Goal: Task Accomplishment & Management: Use online tool/utility

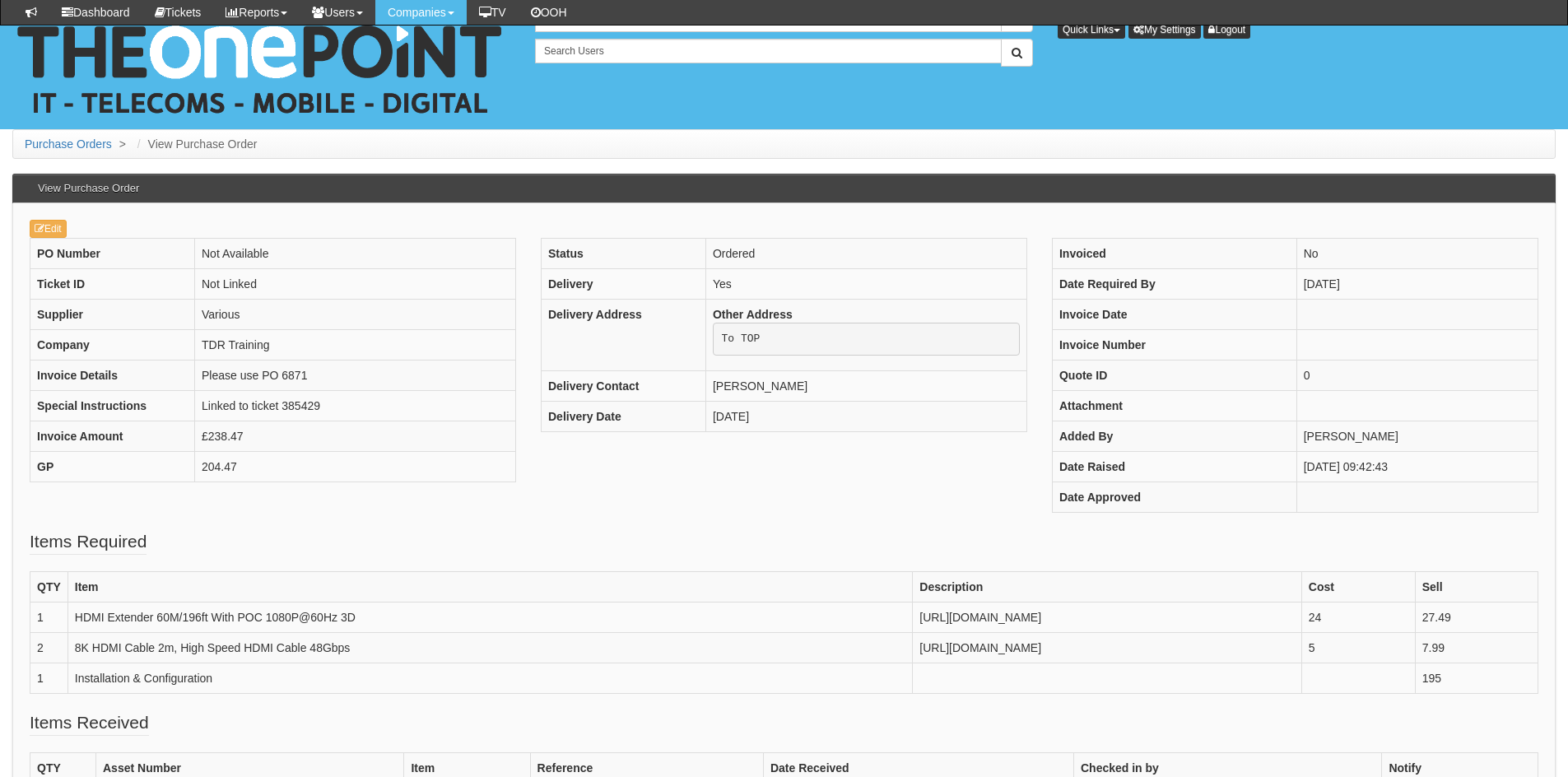
scroll to position [498, 0]
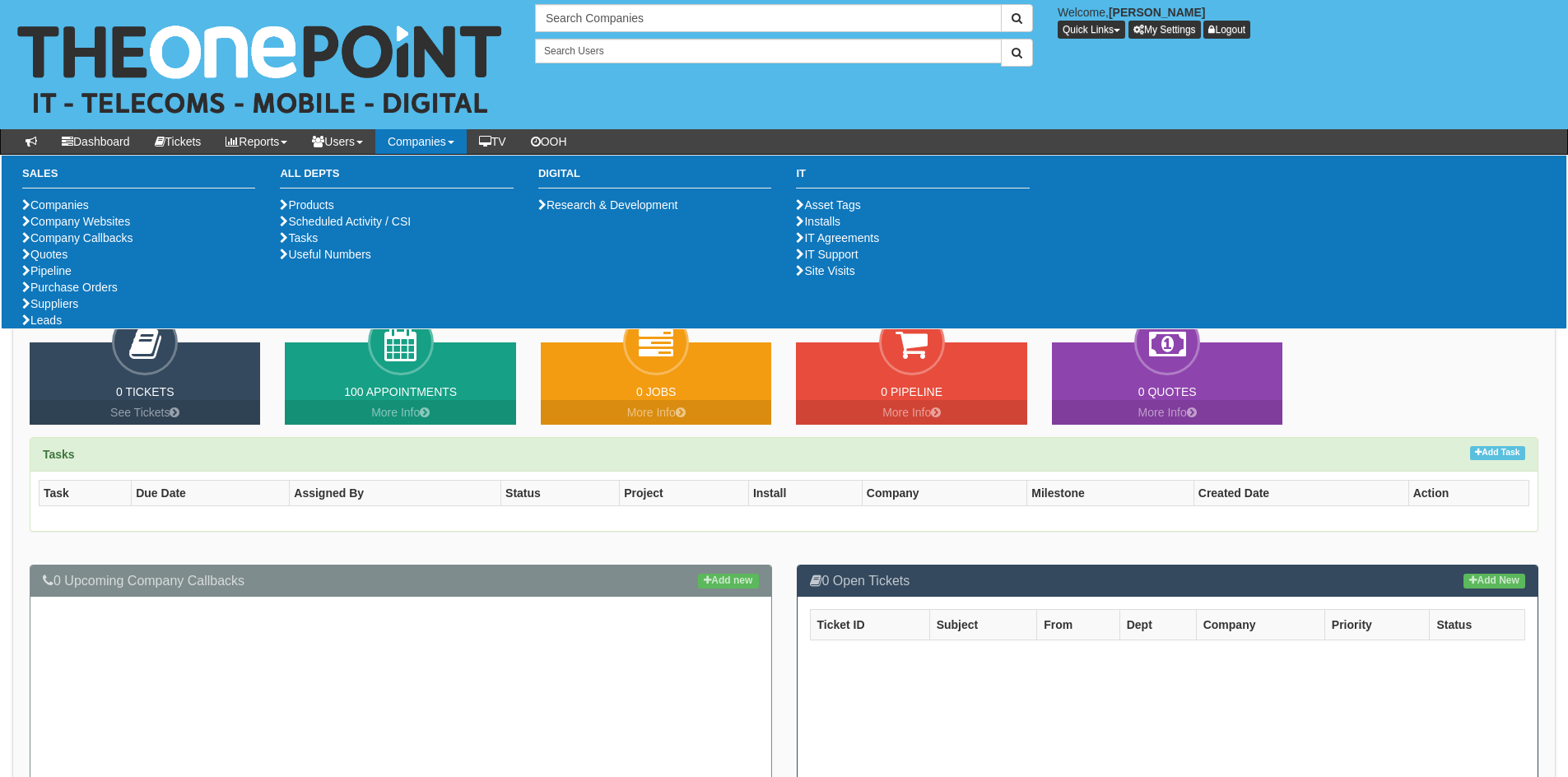
click at [117, 328] on ul "Companies Company Websites Company Callbacks Quotes Pipeline Purchase Orders Su…" at bounding box center [138, 263] width 233 height 131
click at [117, 294] on link "Purchase Orders" at bounding box center [69, 287] width 95 height 13
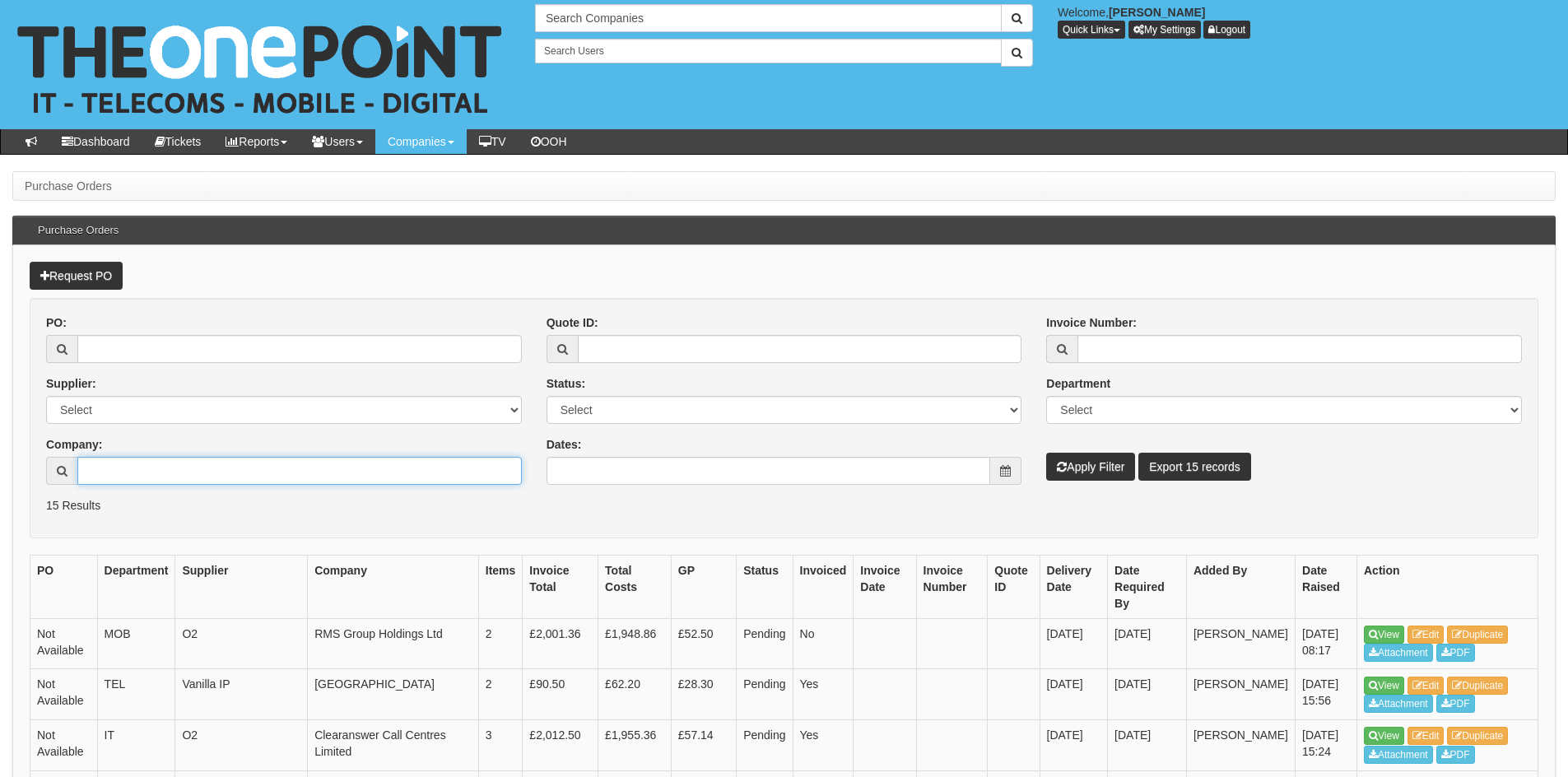
click at [184, 463] on input "Company:" at bounding box center [300, 471] width 445 height 28
paste input "benjohnson.co.uk"
drag, startPoint x: 209, startPoint y: 476, endPoint x: -1, endPoint y: 476, distance: 210.0
click at [0, 476] on html "× Send Email × Add Appointment × Create Ticket × Create Proactive Activity × Ad…" at bounding box center [784, 754] width 1568 height 1509
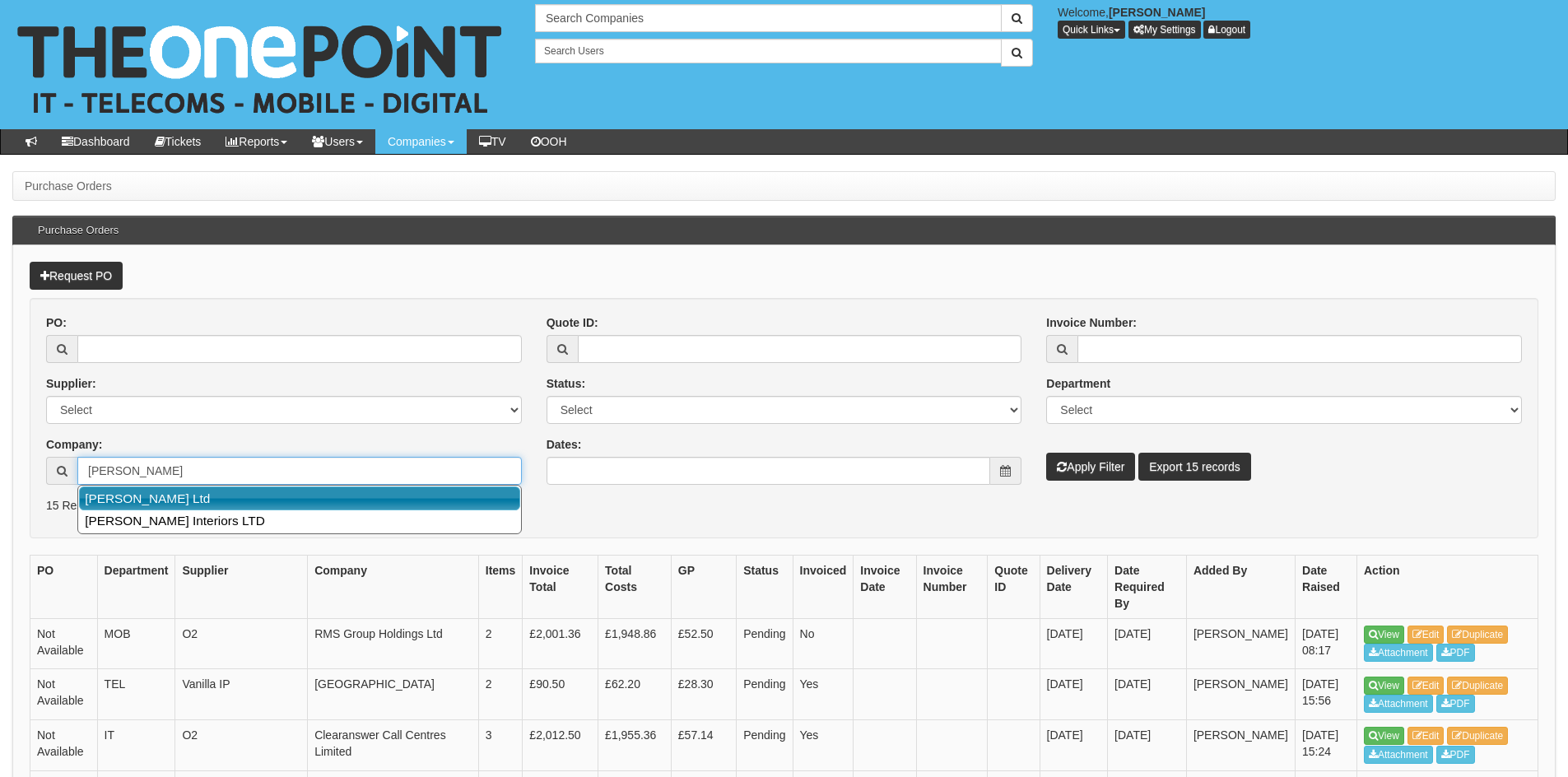
click at [216, 496] on link "Ben Johnson Ltd" at bounding box center [300, 498] width 441 height 24
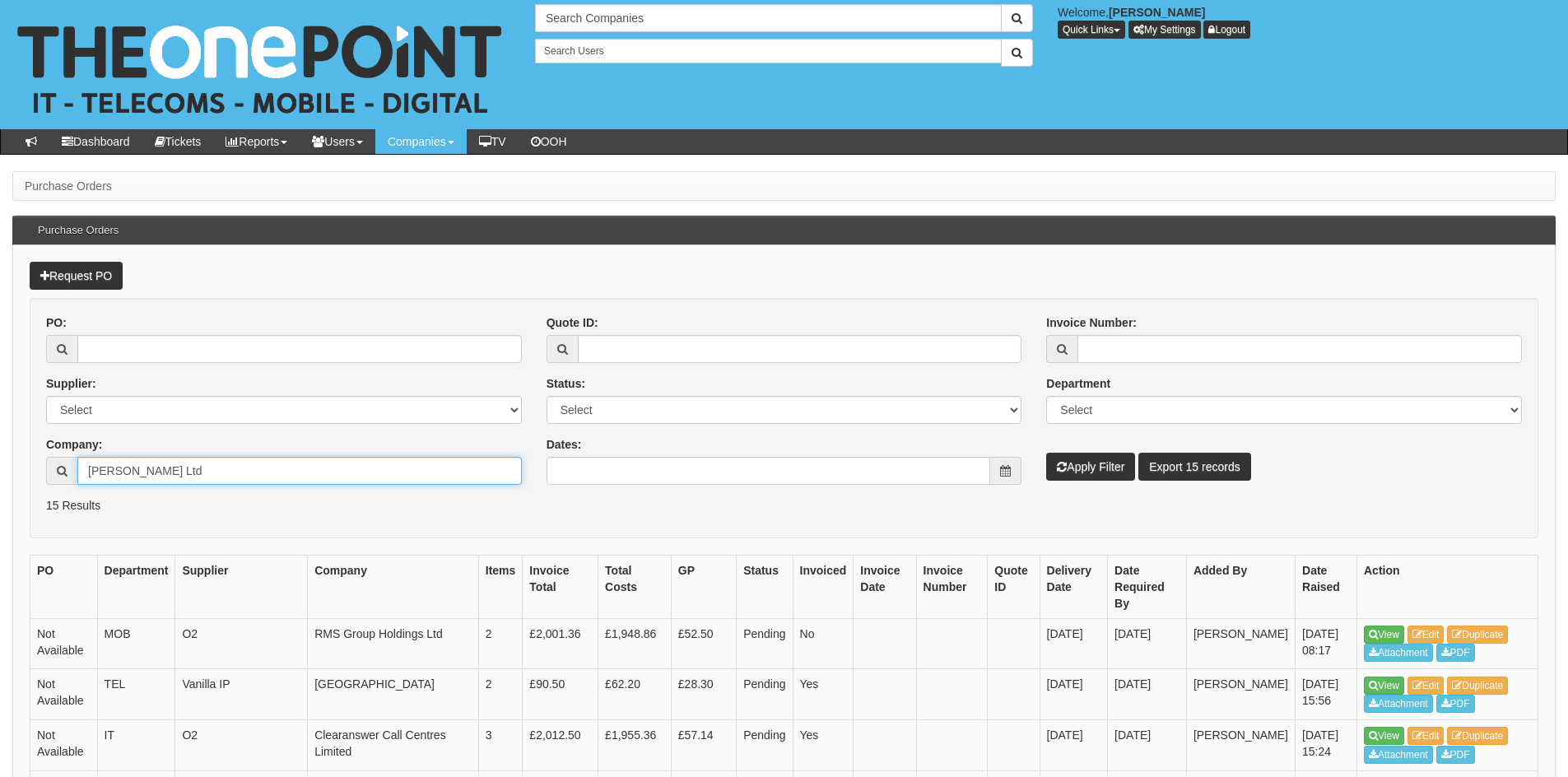
type input "Ben Johnson Ltd"
click at [1069, 475] on button "Apply Filter" at bounding box center [1091, 466] width 89 height 28
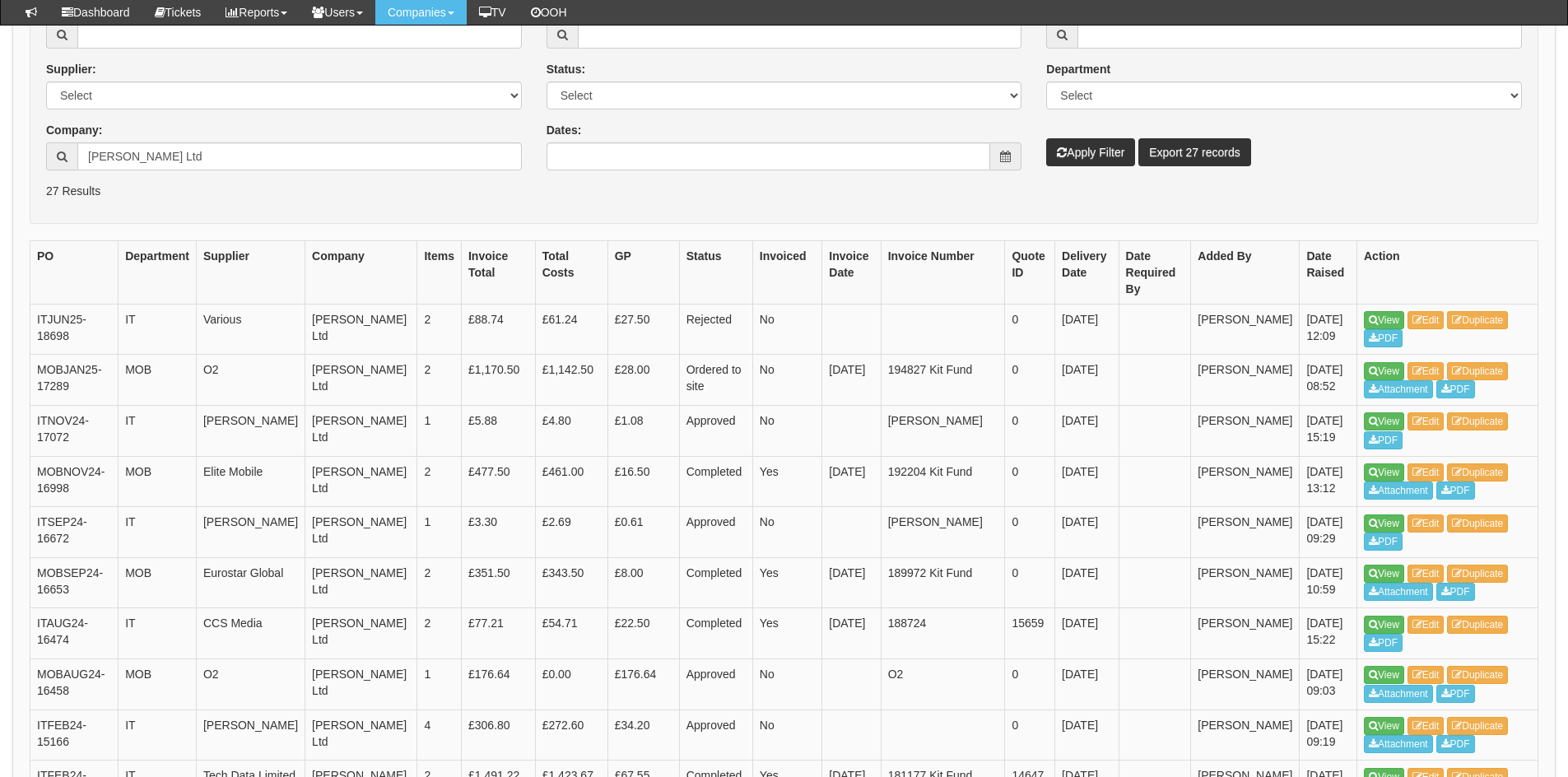
scroll to position [272, 0]
click at [1384, 312] on link "View" at bounding box center [1384, 322] width 40 height 19
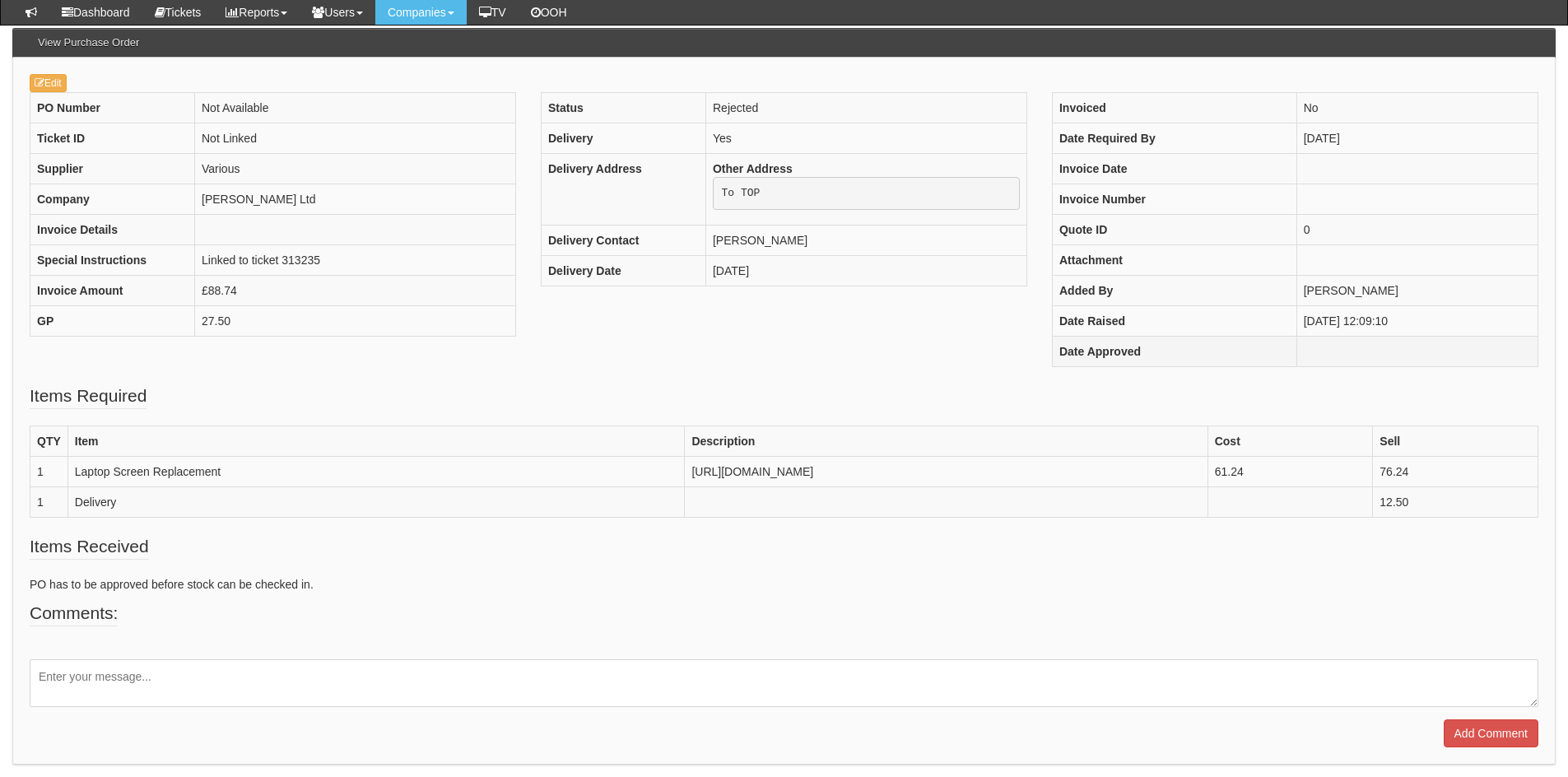
scroll to position [165, 0]
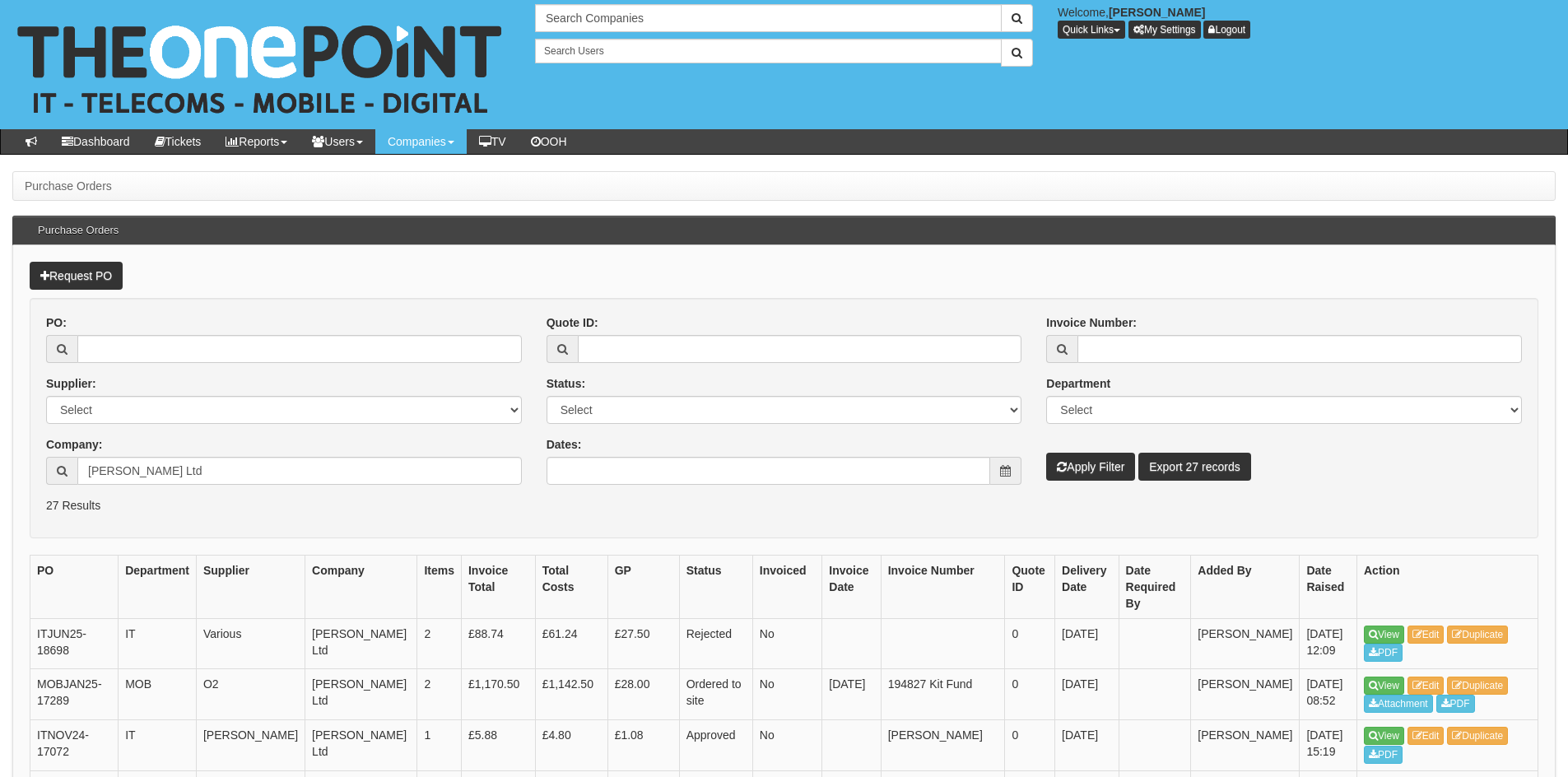
scroll to position [313, 0]
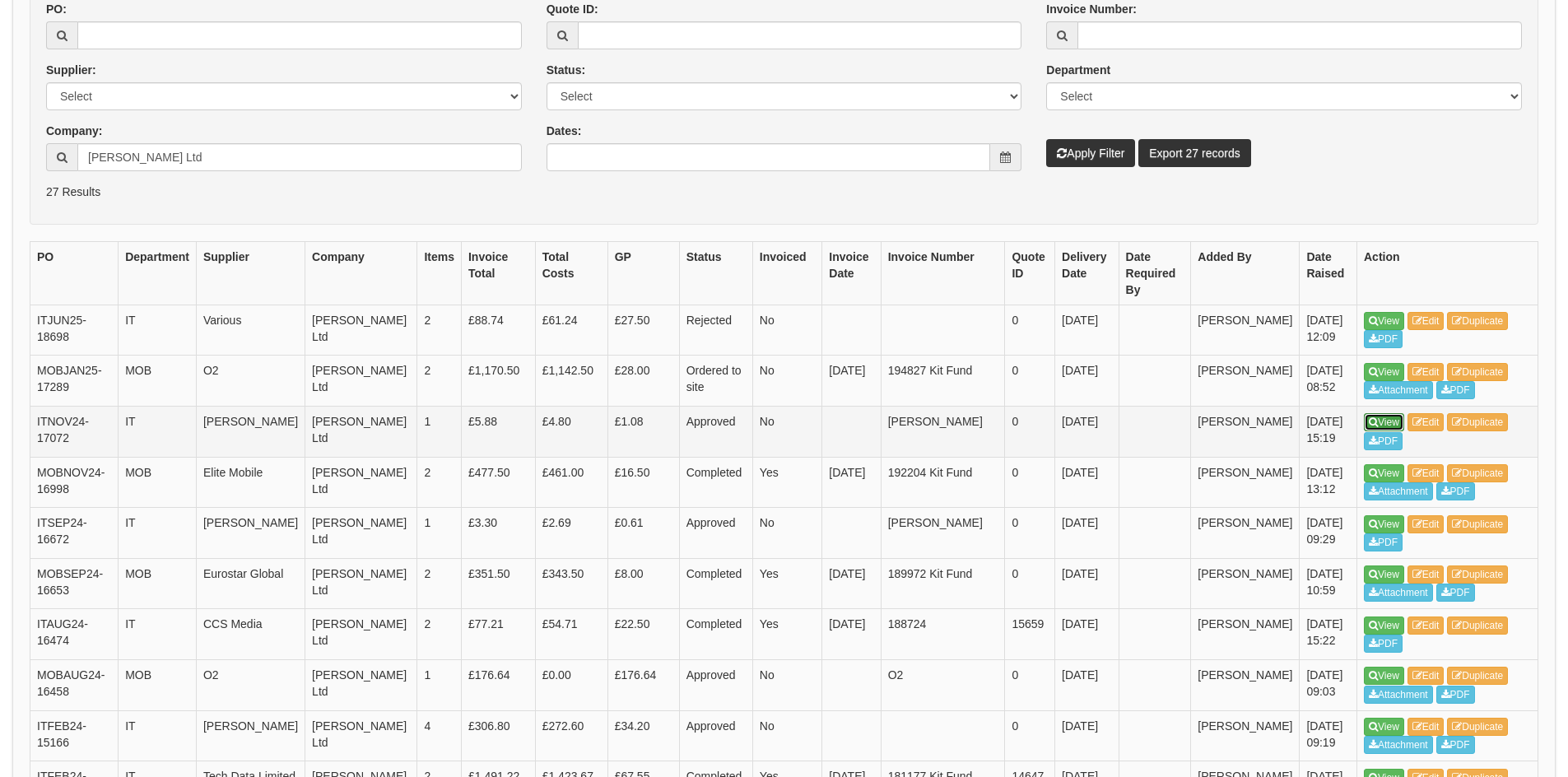
click at [1380, 413] on link "View" at bounding box center [1384, 423] width 40 height 19
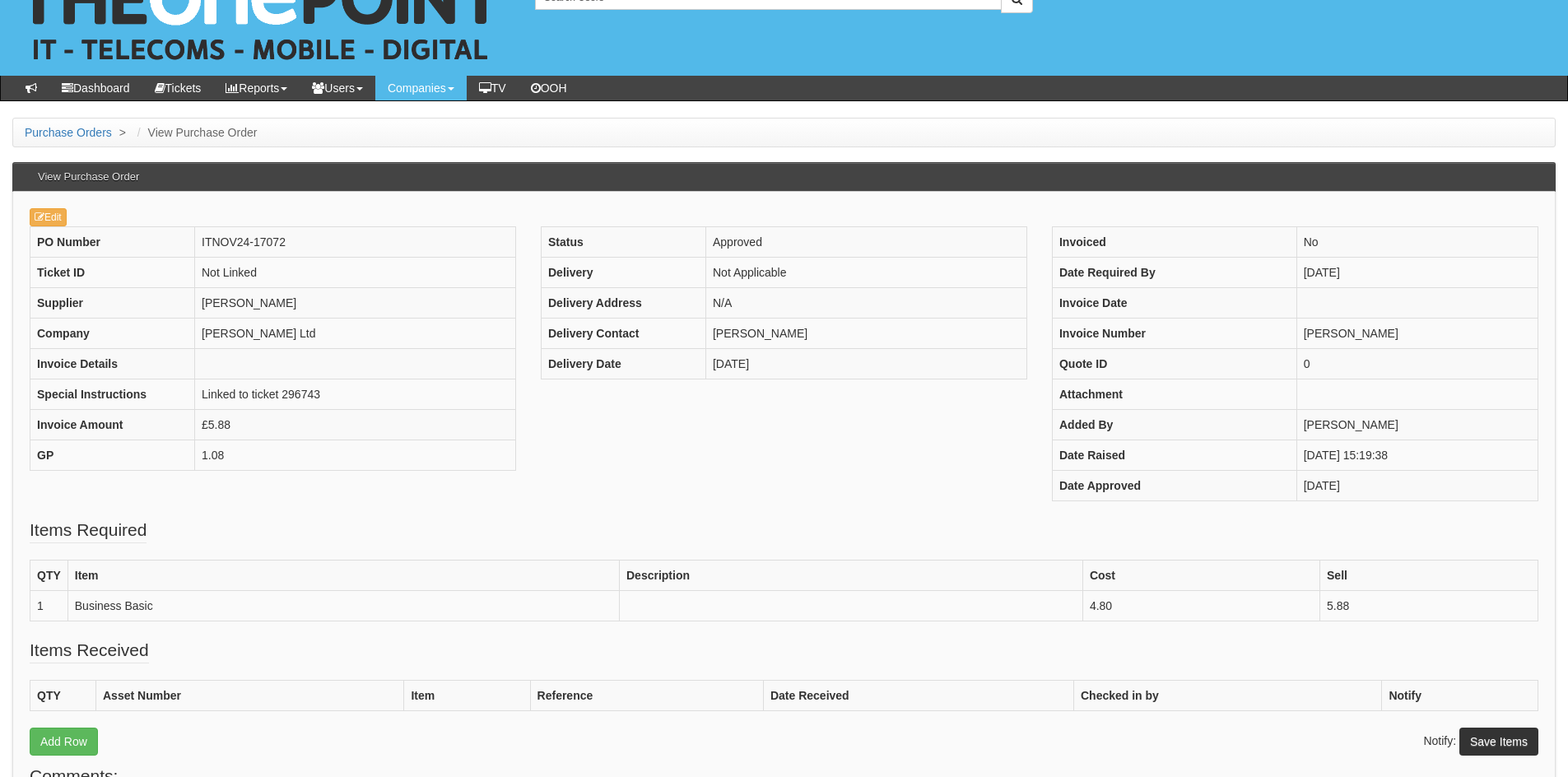
scroll to position [55, 0]
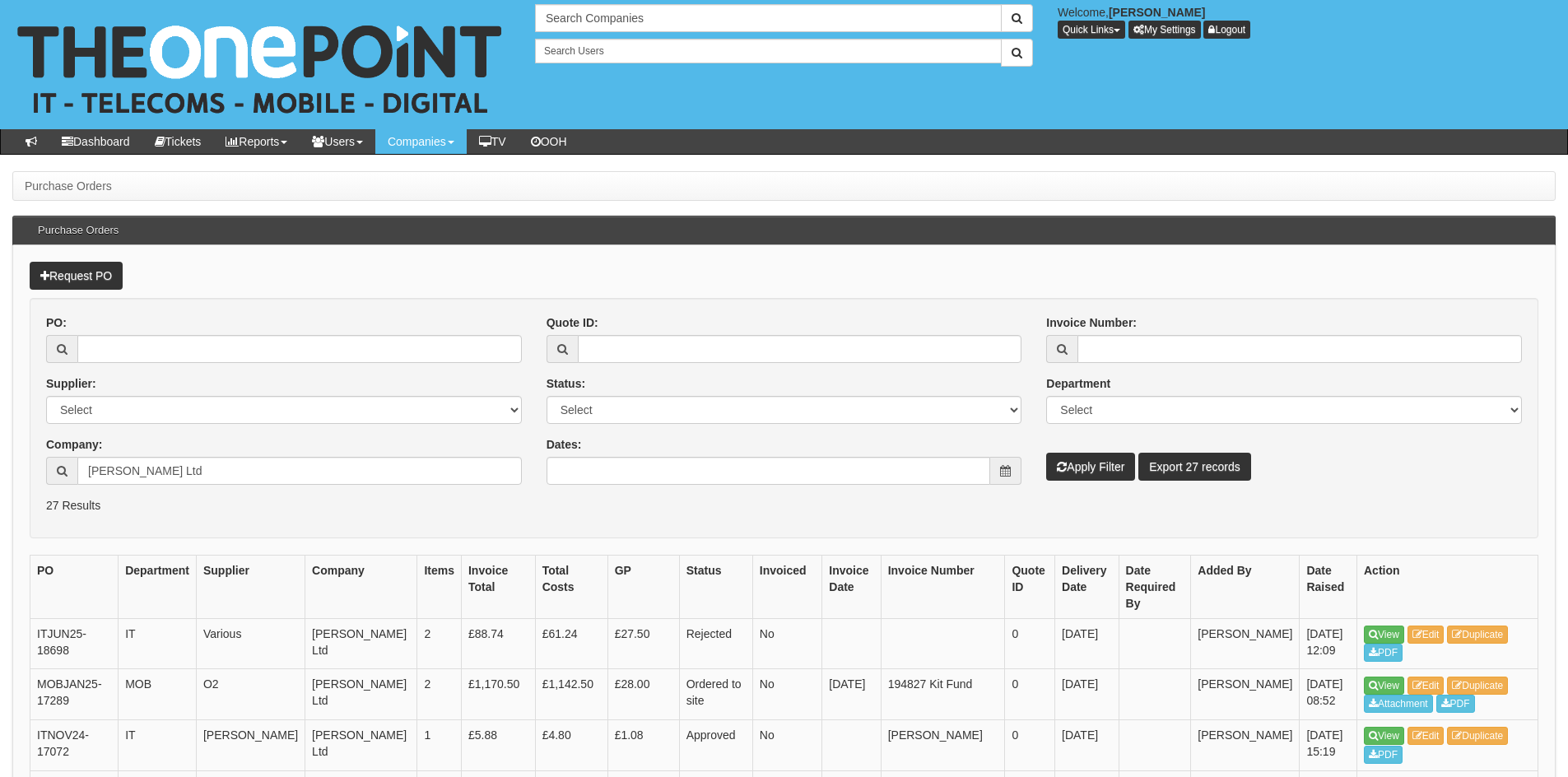
scroll to position [313, 0]
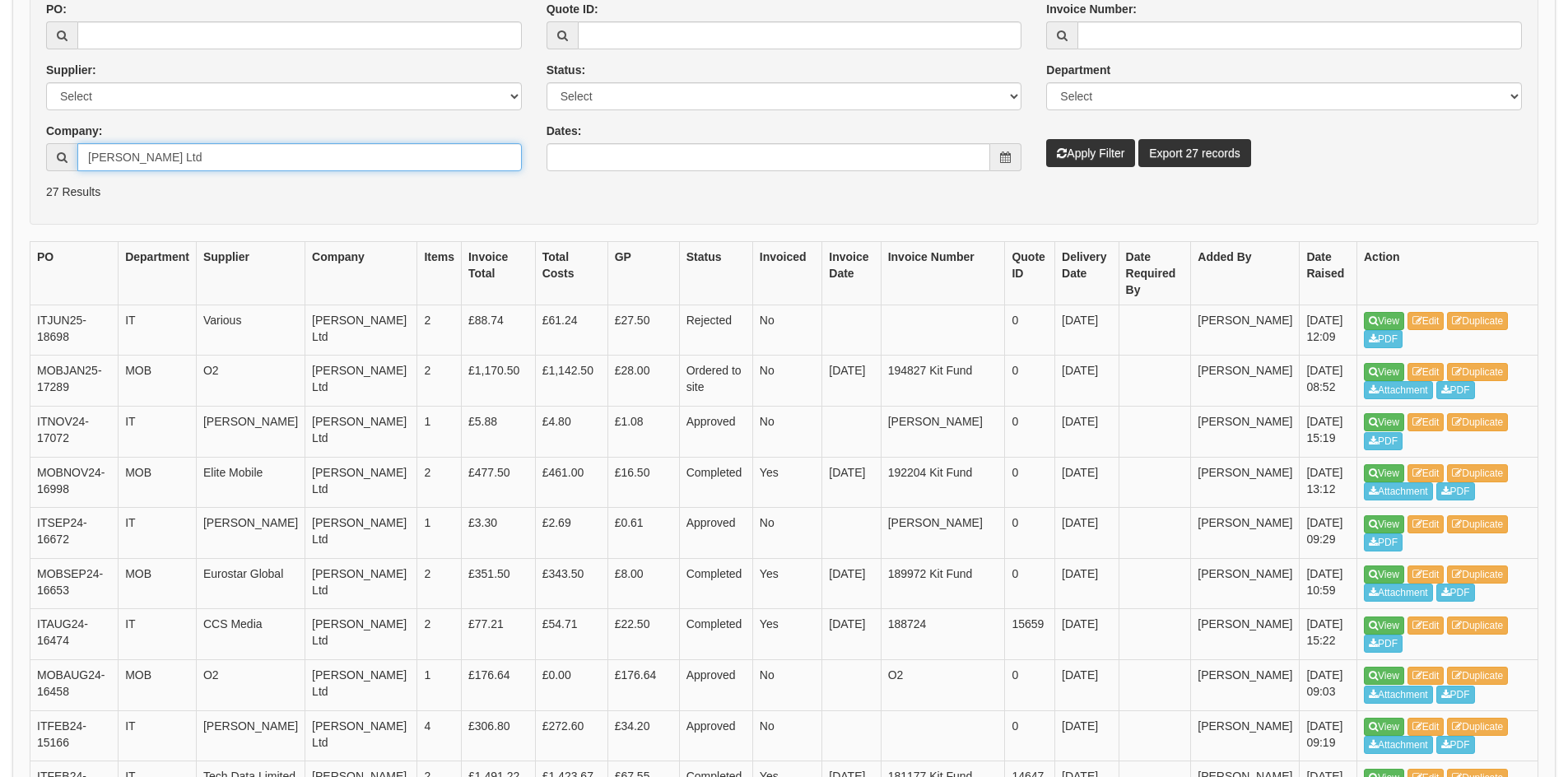
drag, startPoint x: 245, startPoint y: 160, endPoint x: 13, endPoint y: 160, distance: 232.0
click at [131, 39] on input "PO:" at bounding box center [300, 35] width 445 height 28
type input "19330"
click at [1104, 153] on button "Apply Filter" at bounding box center [1091, 152] width 89 height 28
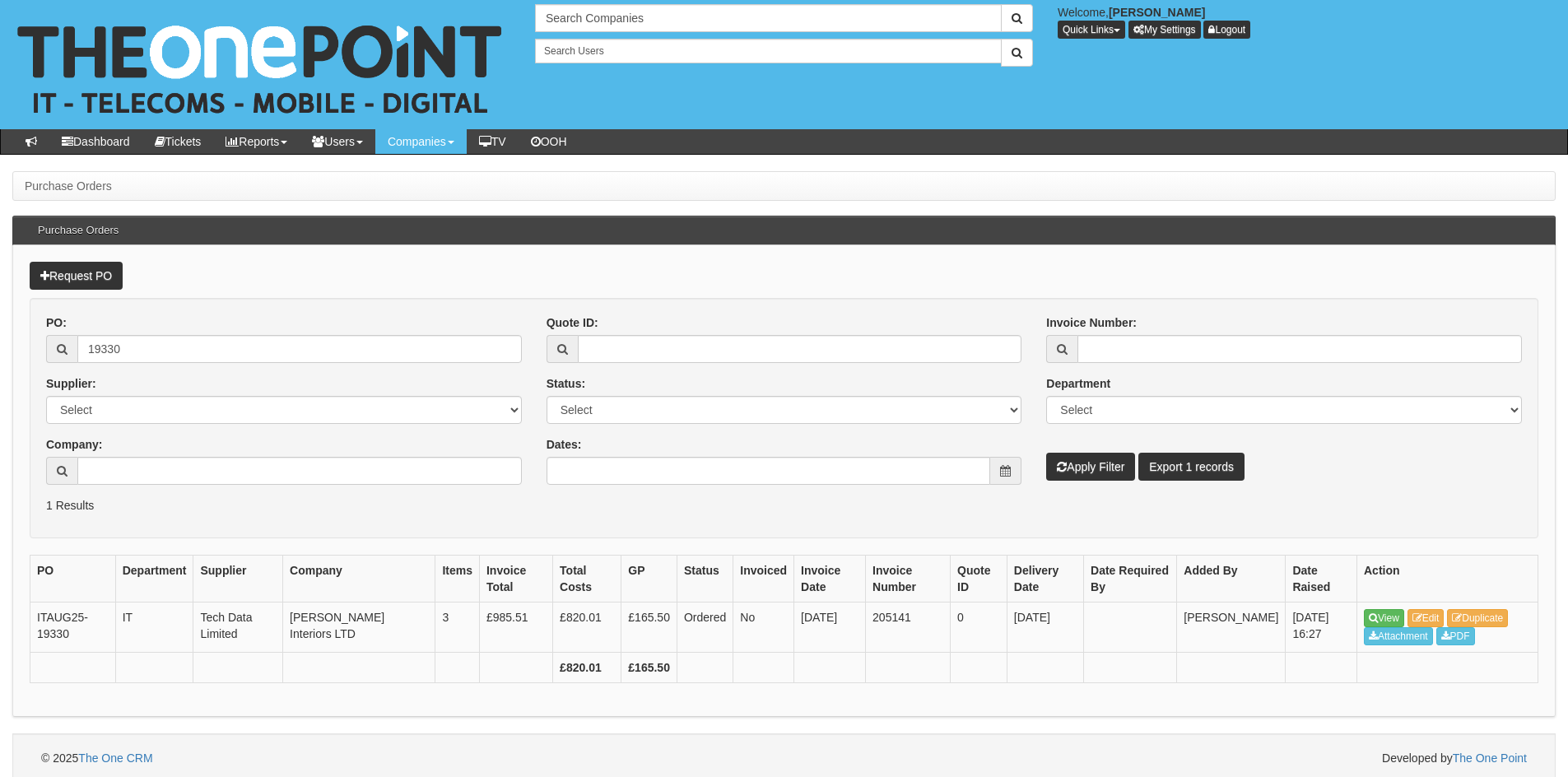
scroll to position [7, 0]
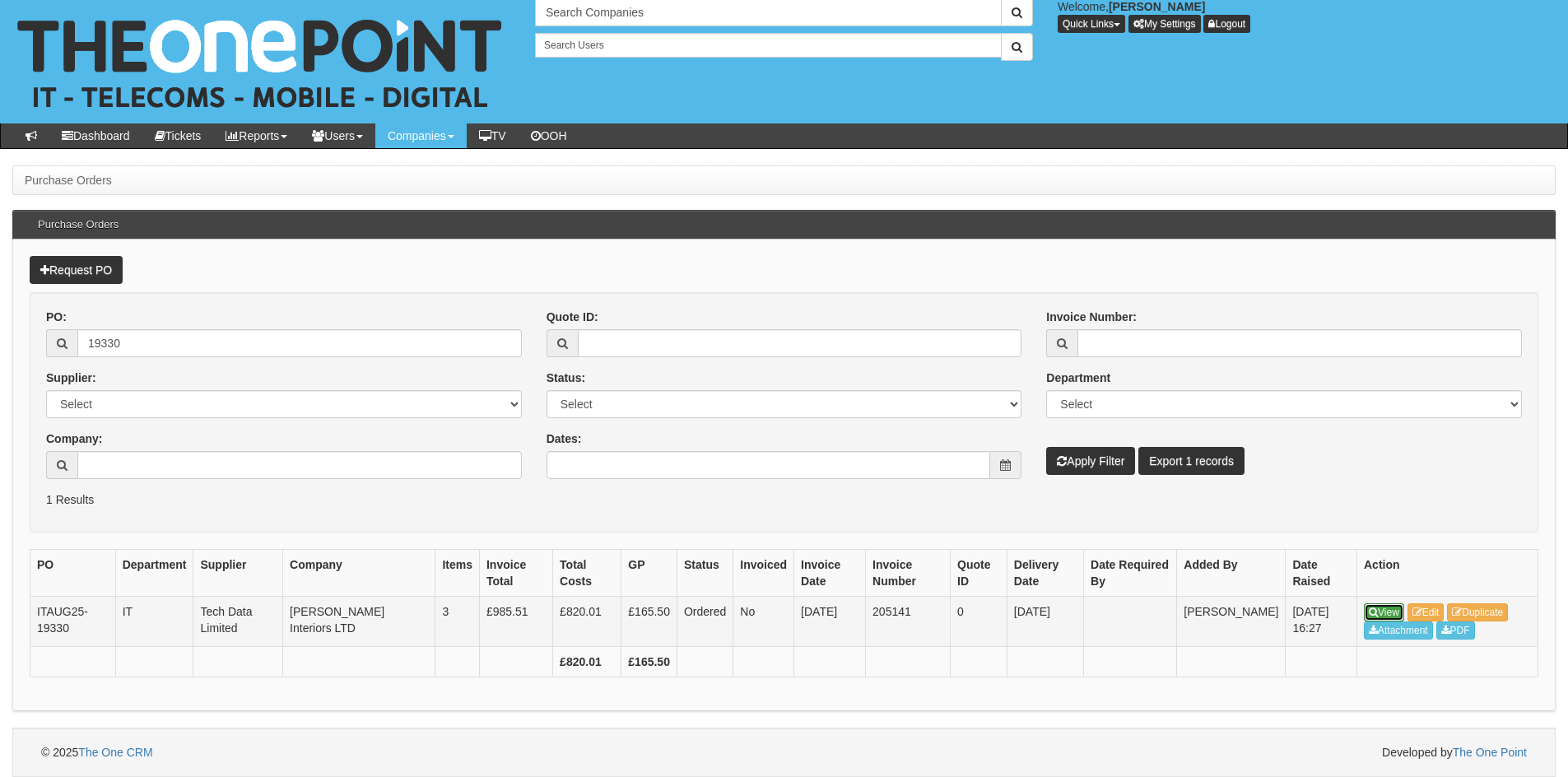
click at [1395, 610] on link "View" at bounding box center [1384, 613] width 40 height 19
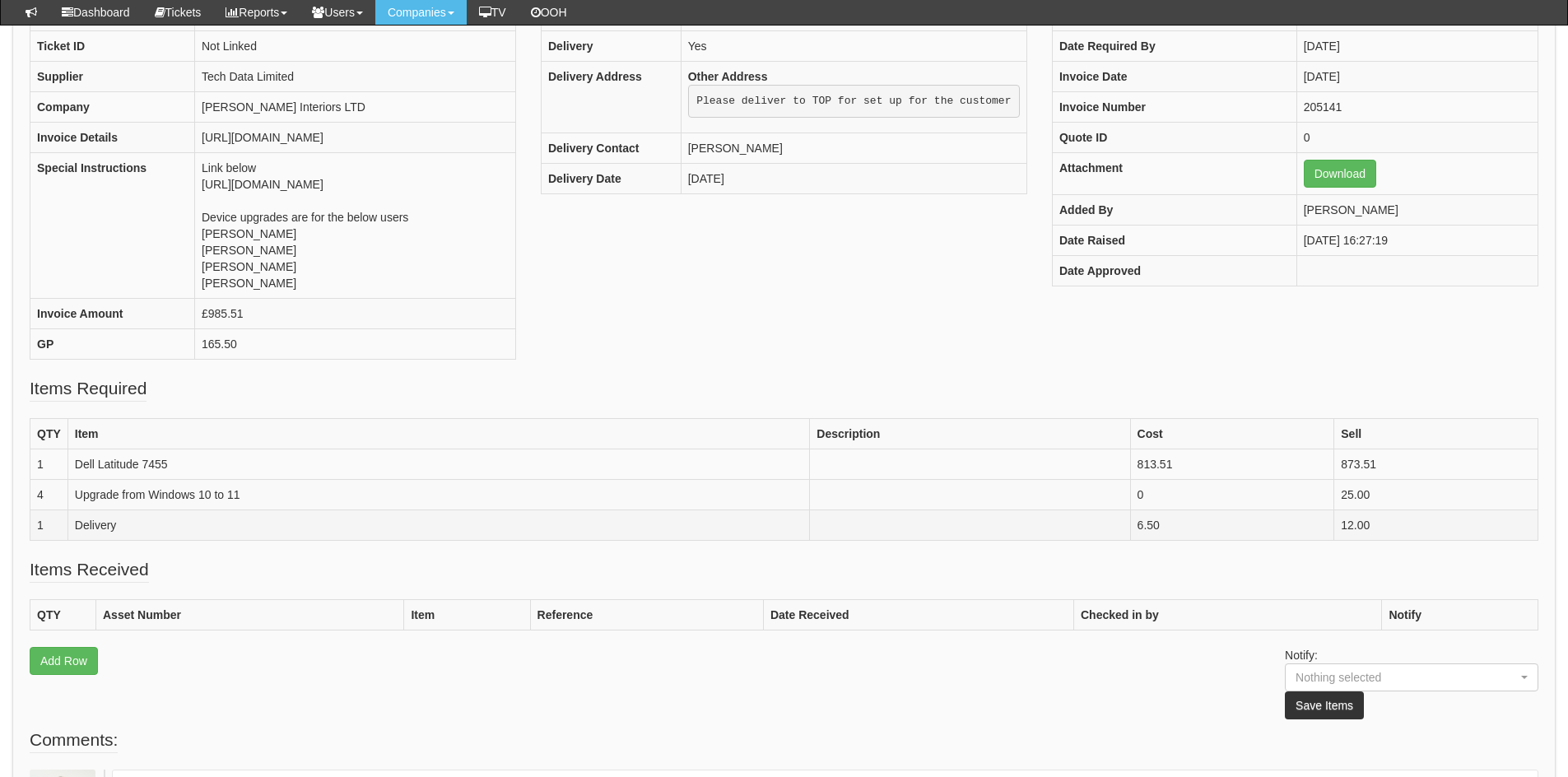
scroll to position [237, 0]
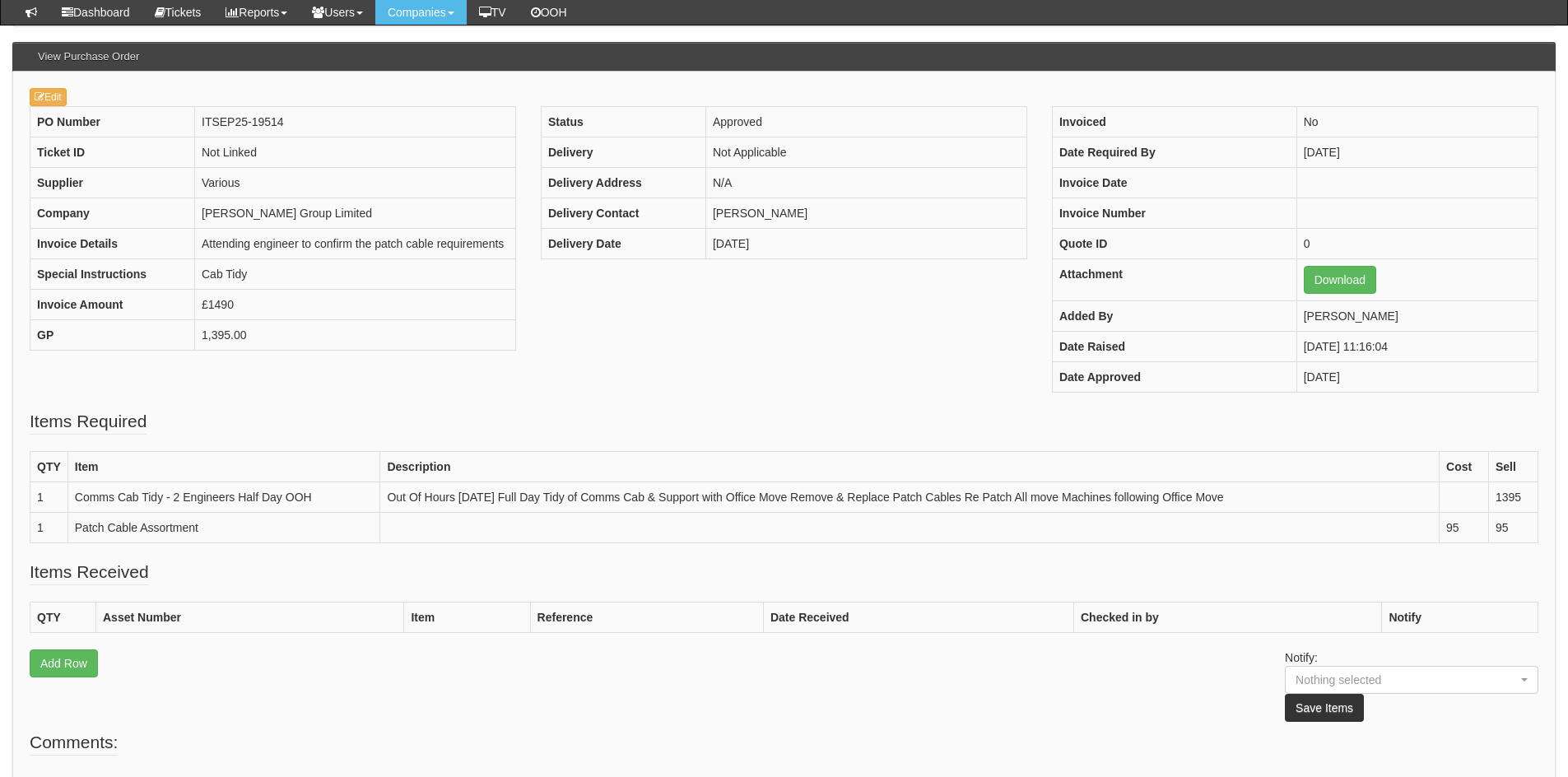
scroll to position [136, 0]
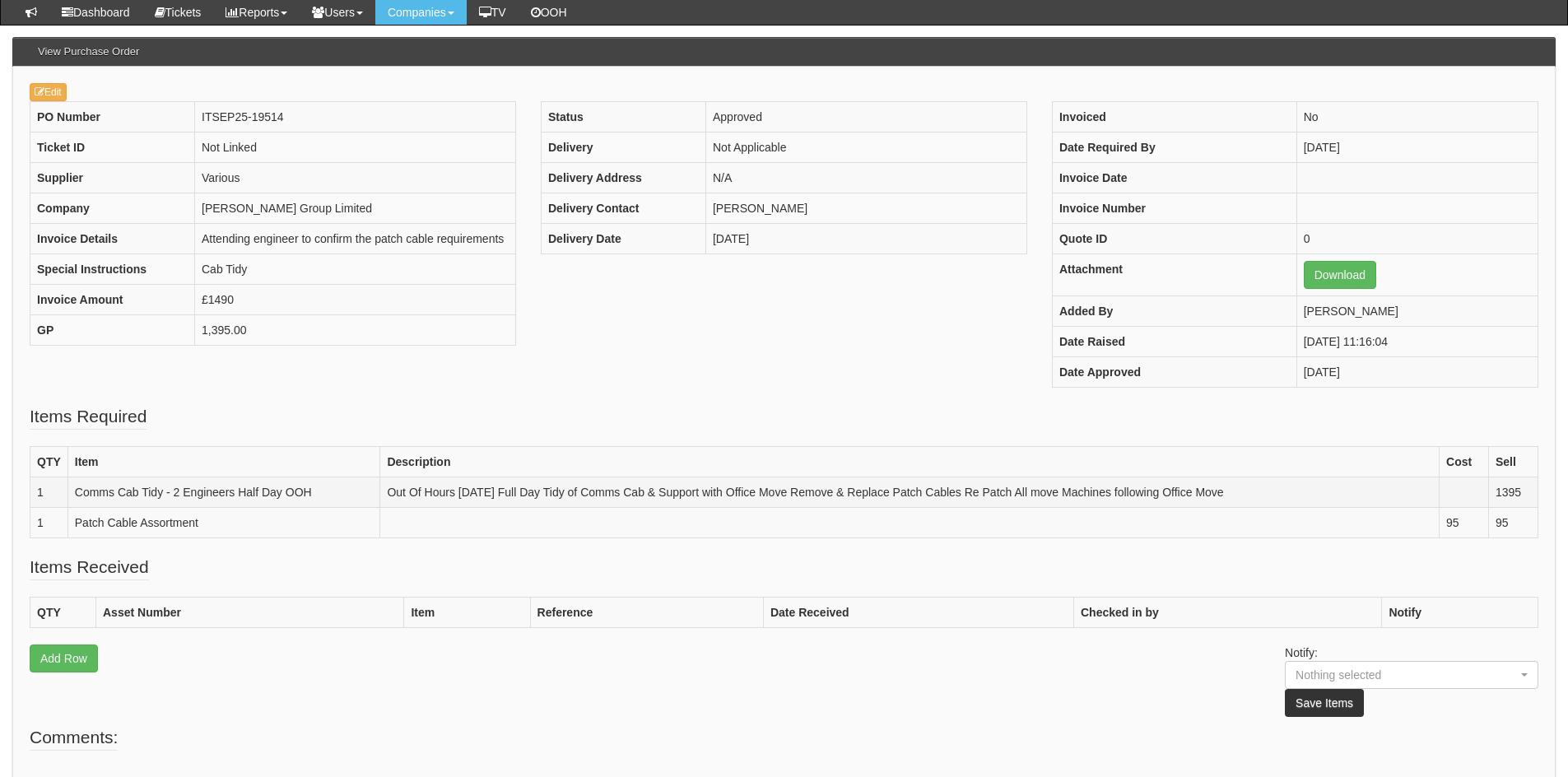
drag, startPoint x: 386, startPoint y: 494, endPoint x: 1268, endPoint y: 485, distance: 882.0
click at [1268, 485] on td "Out Of Hours [DATE] Full Day Tidy of Comms Cab & Support with Office Move Remov…" at bounding box center [910, 492] width 1059 height 30
click at [1245, 492] on td "Out Of Hours Saturday Full Day Tidy of Comms Cab & Support with Office Move Rem…" at bounding box center [910, 492] width 1059 height 30
drag, startPoint x: 1248, startPoint y: 491, endPoint x: 380, endPoint y: 487, distance: 868.0
click at [381, 487] on td "Out Of Hours Saturday Full Day Tidy of Comms Cab & Support with Office Move Rem…" at bounding box center [910, 492] width 1059 height 30
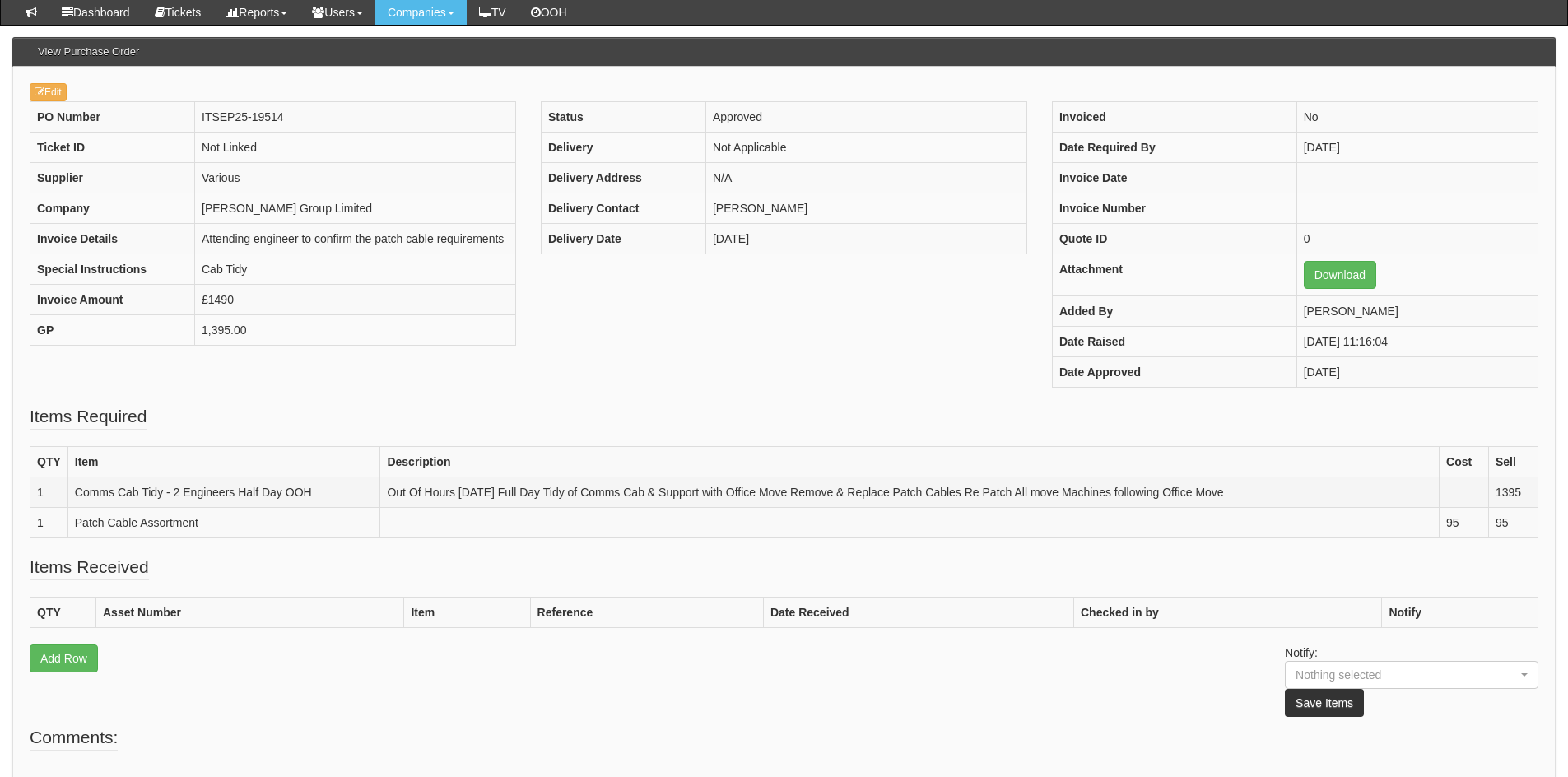
click at [383, 492] on td "Out Of Hours Saturday Full Day Tidy of Comms Cab & Support with Office Move Rem…" at bounding box center [910, 492] width 1059 height 30
drag, startPoint x: 383, startPoint y: 492, endPoint x: 1299, endPoint y: 492, distance: 916.0
click at [1299, 492] on td "Out Of Hours Saturday Full Day Tidy of Comms Cab & Support with Office Move Rem…" at bounding box center [910, 492] width 1059 height 30
click at [1278, 492] on td "Out Of Hours Saturday Full Day Tidy of Comms Cab & Support with Office Move Rem…" at bounding box center [910, 492] width 1059 height 30
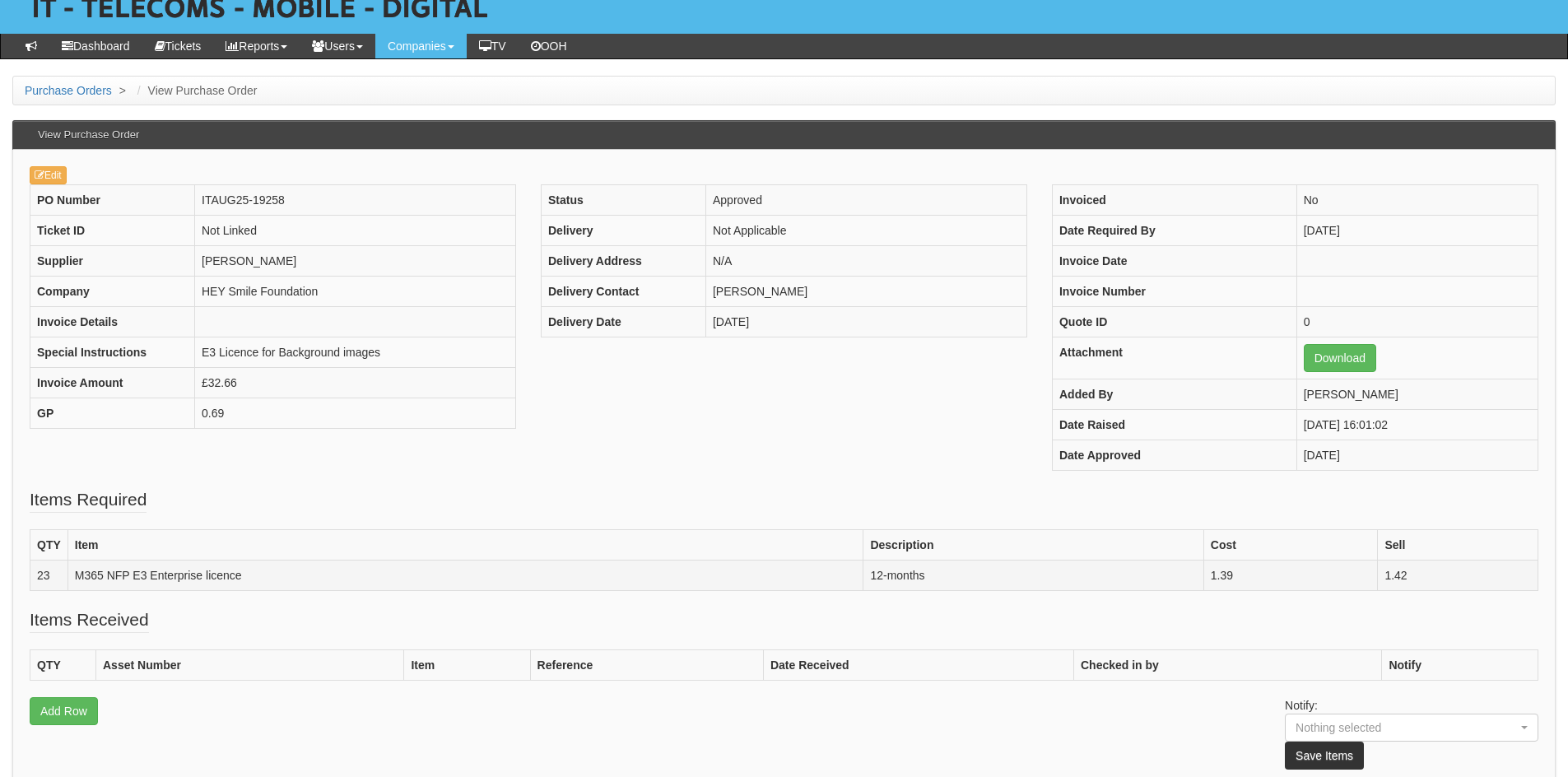
scroll to position [92, 0]
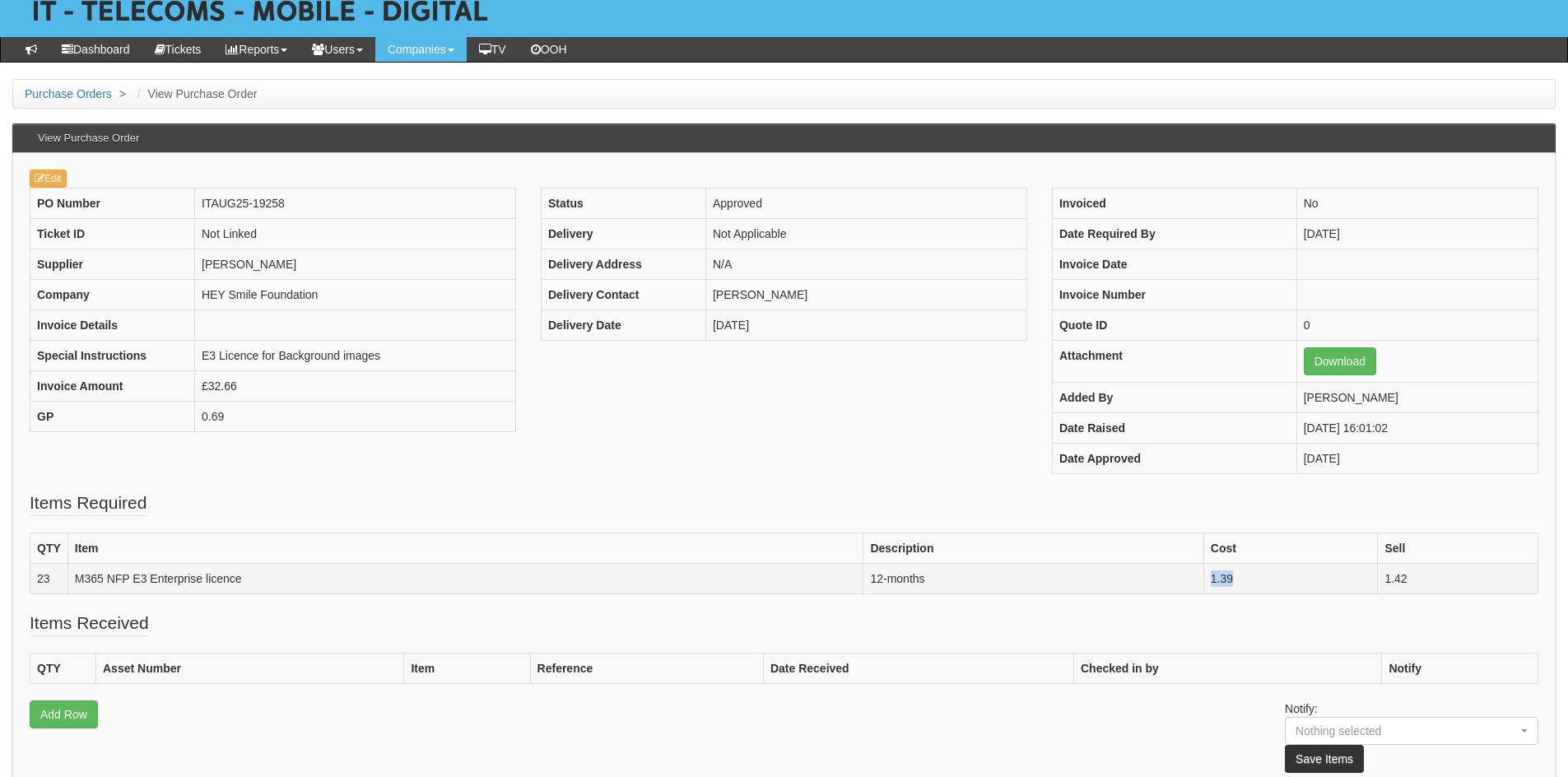
drag, startPoint x: 1211, startPoint y: 578, endPoint x: 1262, endPoint y: 577, distance: 51.0
click at [1262, 577] on td "1.39" at bounding box center [1290, 579] width 174 height 30
drag, startPoint x: 1382, startPoint y: 576, endPoint x: 1483, endPoint y: 577, distance: 101.0
click at [1483, 577] on td "1.42" at bounding box center [1458, 579] width 161 height 30
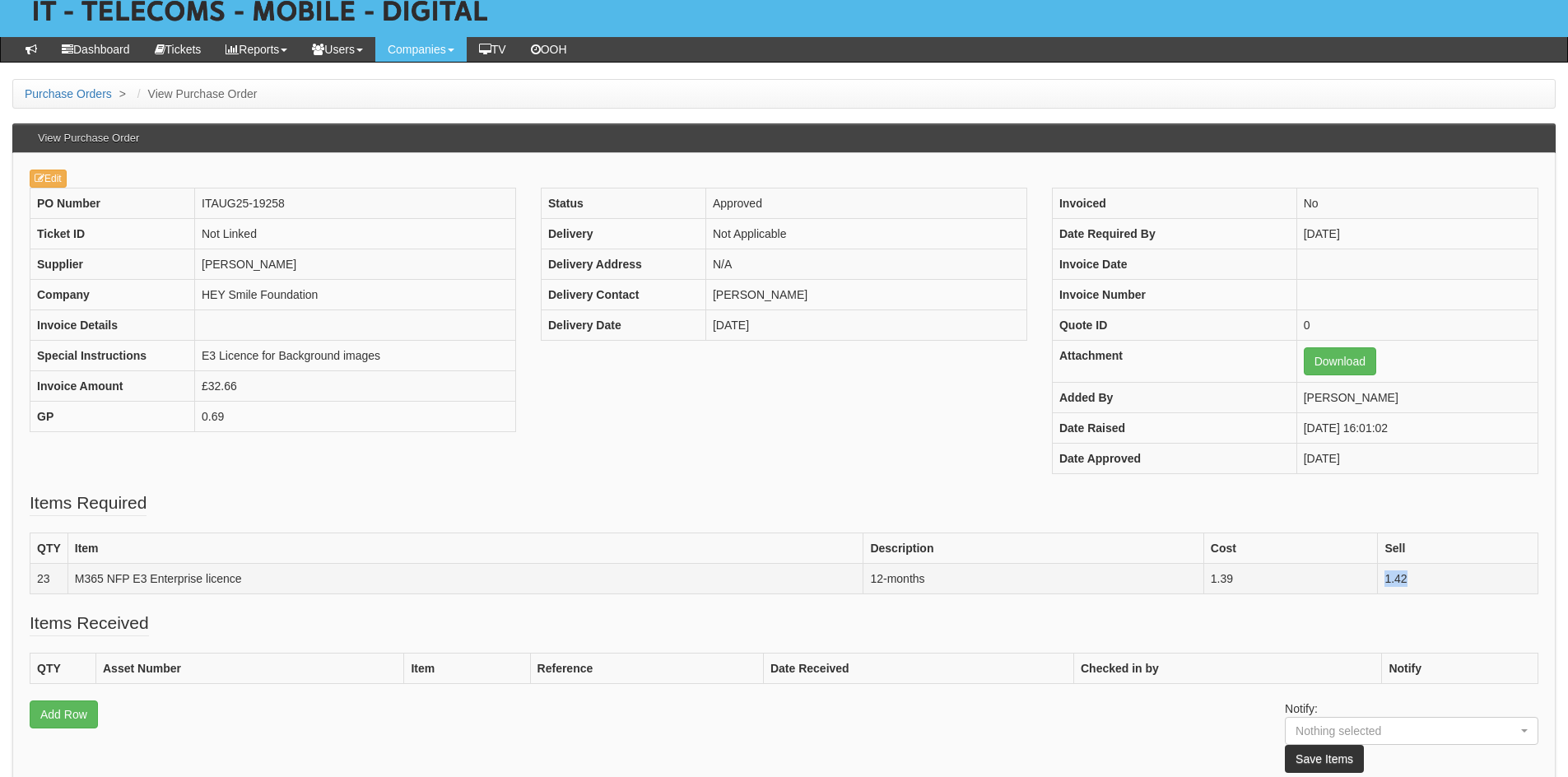
click at [1430, 587] on td "1.42" at bounding box center [1458, 579] width 161 height 30
drag, startPoint x: 1429, startPoint y: 580, endPoint x: 1373, endPoint y: 583, distance: 56.1
click at [1373, 583] on tr "23 M365 NFP E3 Enterprise licence 12-months 1.39 1.42" at bounding box center [784, 579] width 1508 height 30
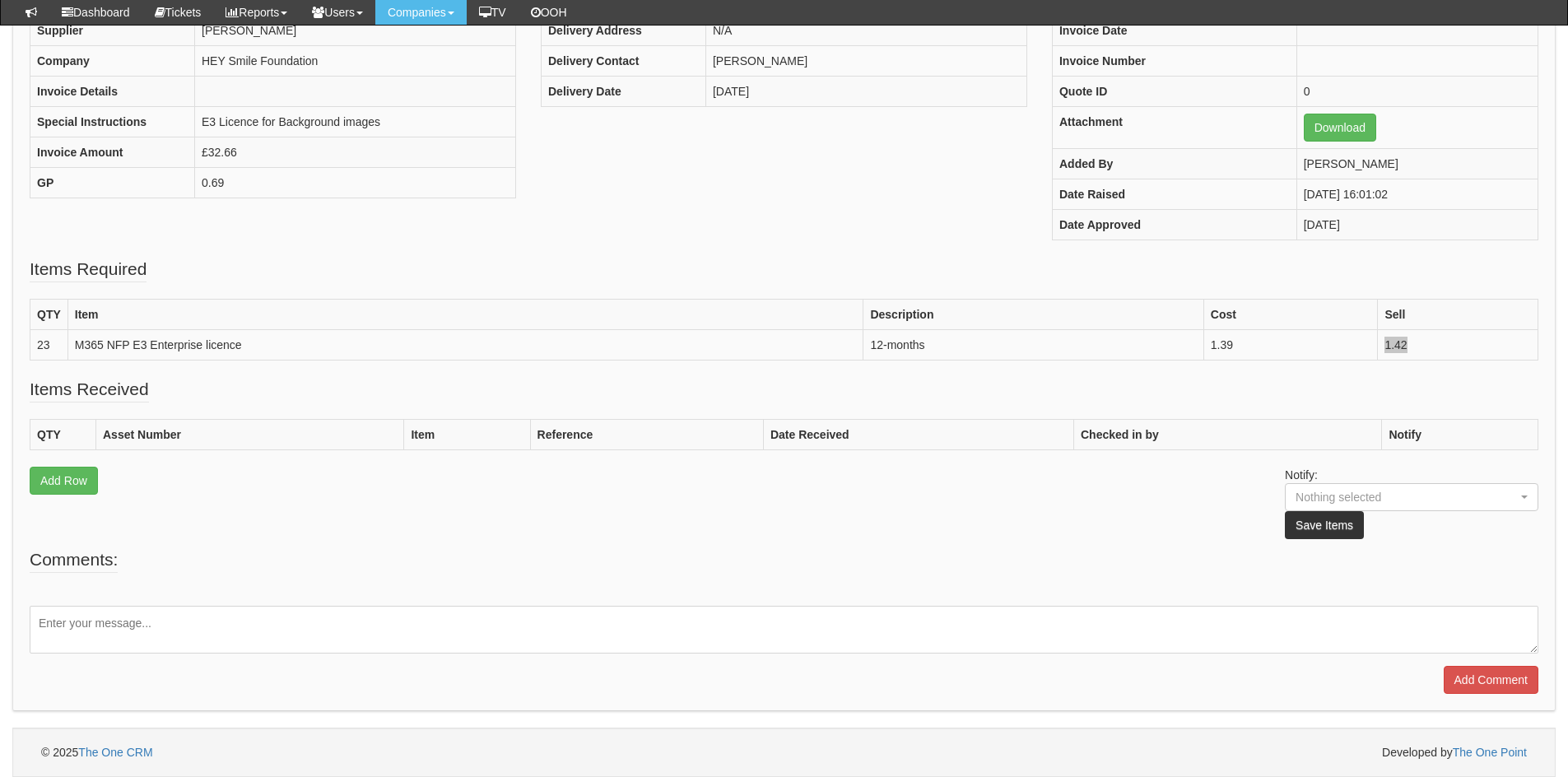
scroll to position [0, 0]
